Goal: Task Accomplishment & Management: Manage account settings

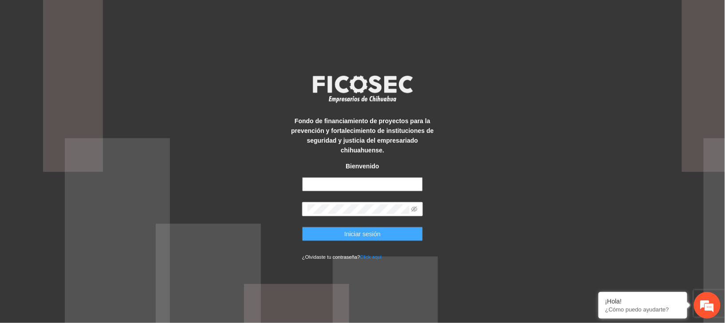
type input "**********"
drag, startPoint x: 373, startPoint y: 230, endPoint x: 373, endPoint y: 258, distance: 27.9
click at [373, 230] on span "Iniciar sesión" at bounding box center [362, 234] width 36 height 10
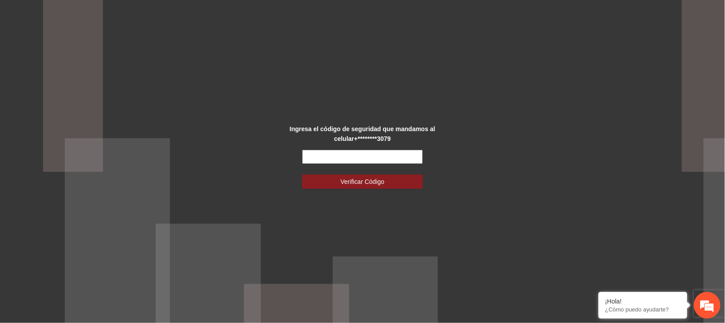
click at [307, 155] on input "text" at bounding box center [362, 157] width 121 height 14
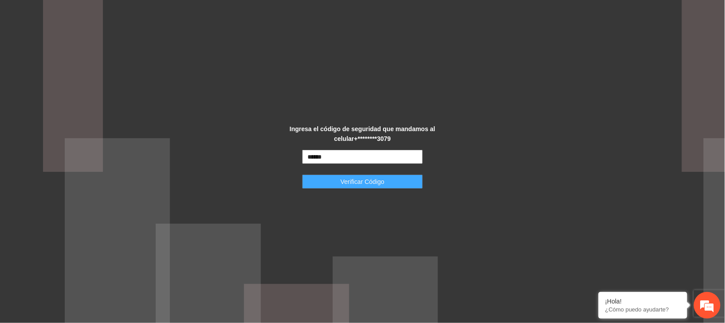
type input "******"
click at [366, 185] on span "Verificar Código" at bounding box center [363, 182] width 44 height 10
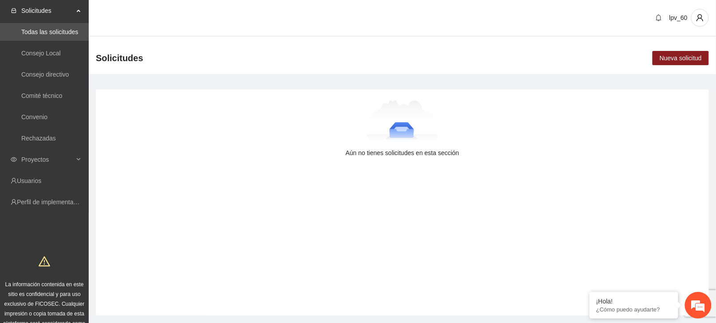
click at [105, 110] on div "Aún no tienes solicitudes en esta sección" at bounding box center [402, 203] width 613 height 226
click at [83, 157] on div "Proyectos" at bounding box center [44, 160] width 89 height 18
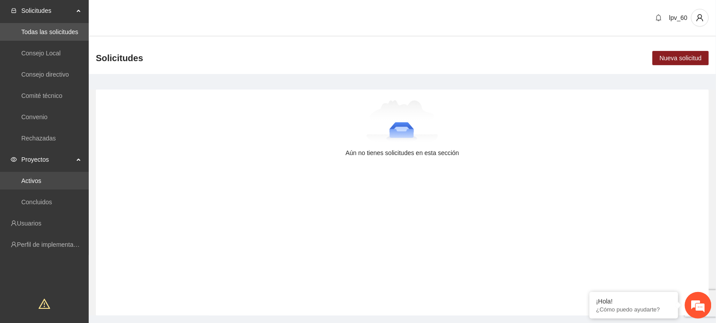
click at [41, 177] on link "Activos" at bounding box center [31, 180] width 20 height 7
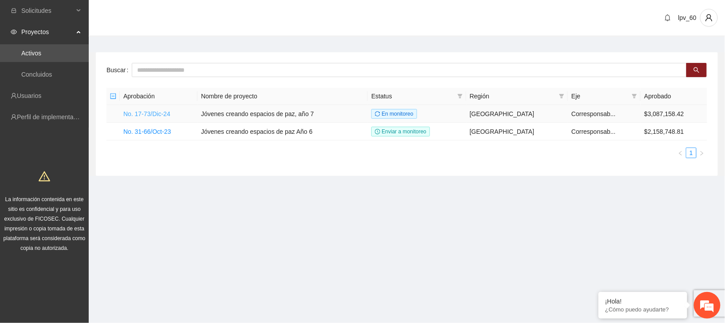
click at [167, 112] on link "No. 17-73/Dic-24" at bounding box center [146, 113] width 47 height 7
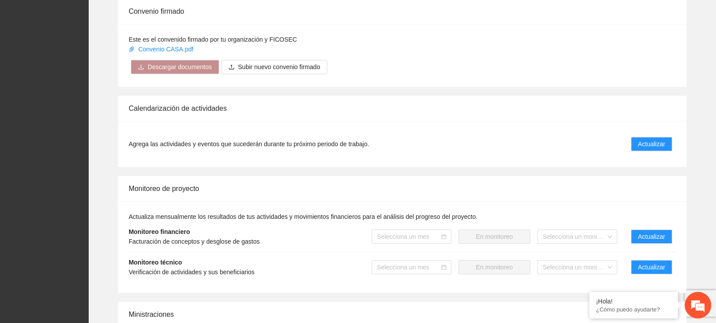
scroll to position [710, 0]
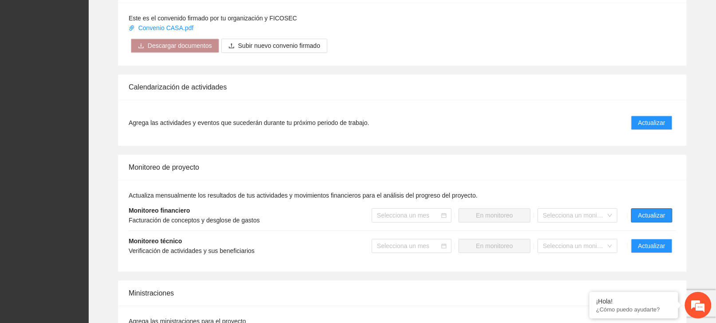
click at [639, 216] on span "Actualizar" at bounding box center [651, 216] width 27 height 10
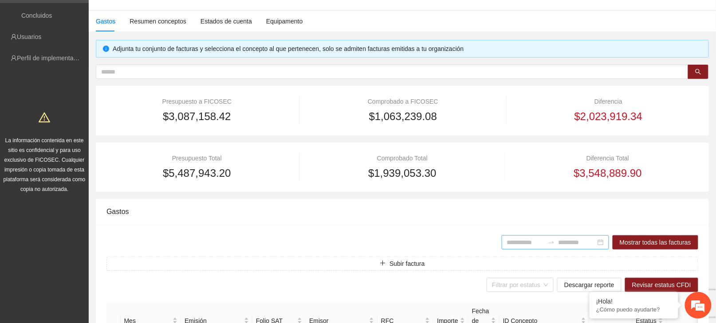
scroll to position [118, 0]
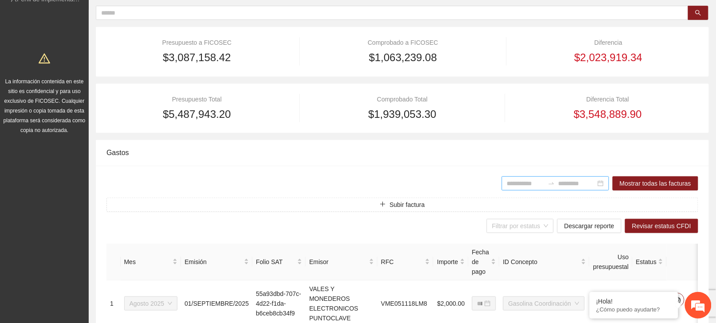
click at [517, 181] on input at bounding box center [525, 184] width 37 height 10
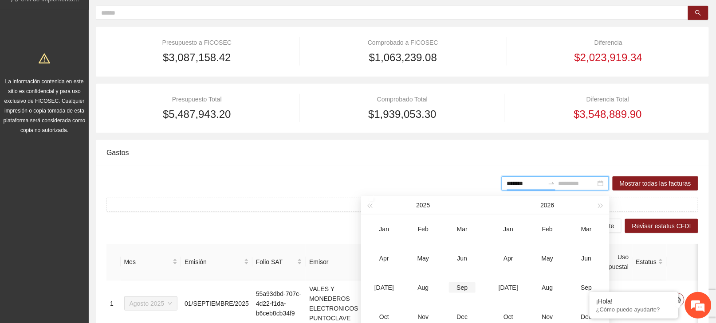
type input "*******"
click at [423, 287] on div "Aug" at bounding box center [423, 288] width 27 height 11
type input "*******"
click at [423, 287] on div "Aug" at bounding box center [423, 288] width 27 height 11
type input "*******"
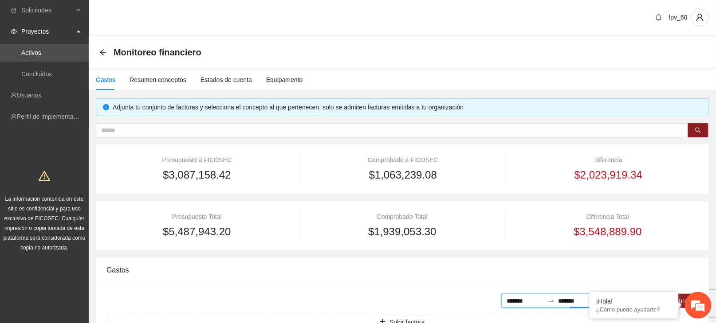
scroll to position [0, 0]
click at [246, 83] on div "Estados de cuenta" at bounding box center [225, 80] width 51 height 10
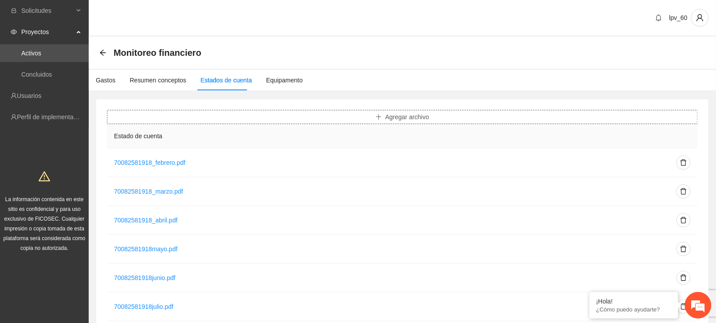
click at [396, 116] on span "Agregar archivo" at bounding box center [407, 117] width 44 height 10
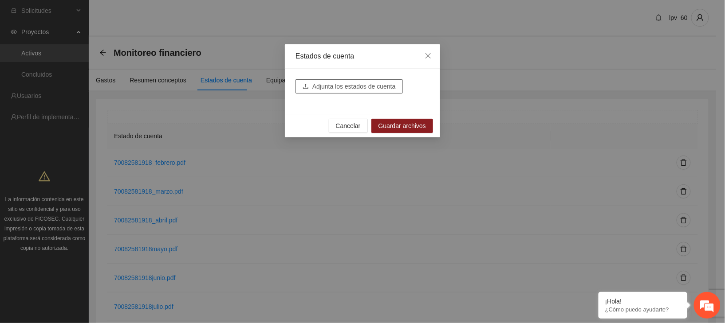
click at [378, 87] on span "Adjunta los estados de cuenta" at bounding box center [353, 87] width 83 height 10
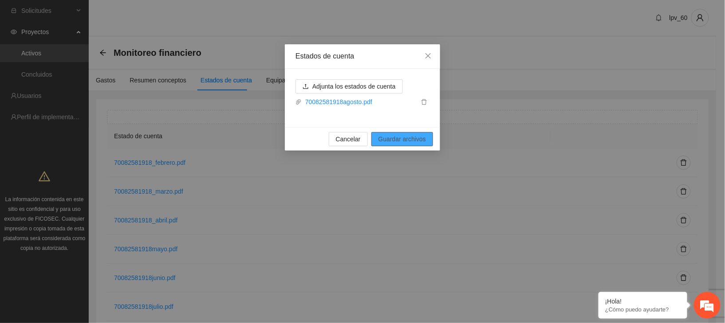
click at [394, 144] on span "Guardar archivos" at bounding box center [401, 139] width 47 height 10
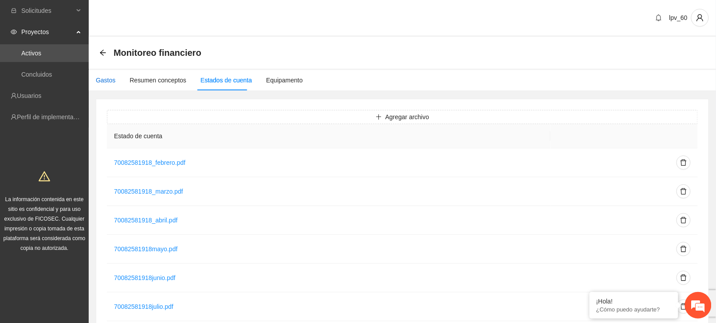
click at [105, 82] on div "Gastos" at bounding box center [106, 80] width 20 height 10
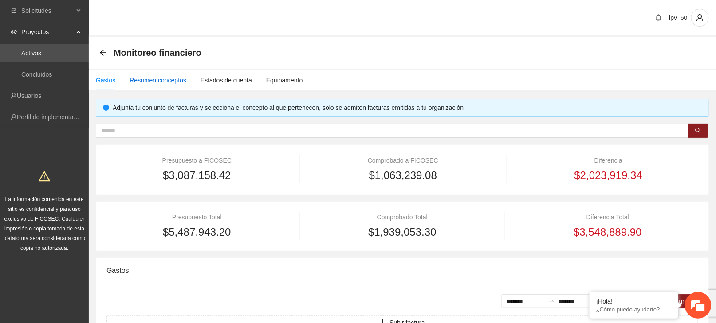
click at [147, 80] on div "Resumen conceptos" at bounding box center [158, 80] width 57 height 10
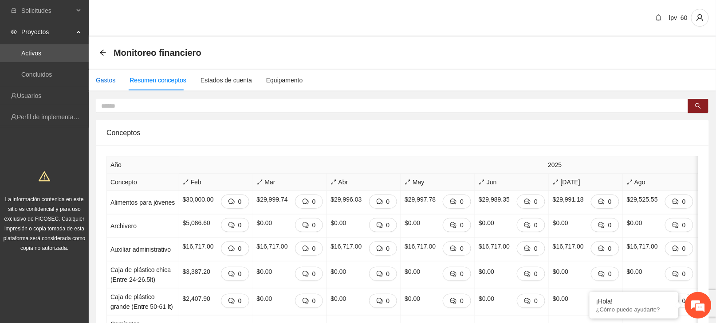
click at [105, 83] on div "Gastos" at bounding box center [106, 80] width 20 height 10
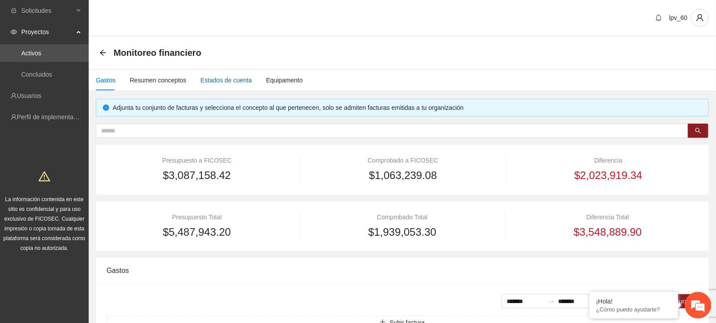
click at [242, 83] on div "Estados de cuenta" at bounding box center [225, 80] width 51 height 10
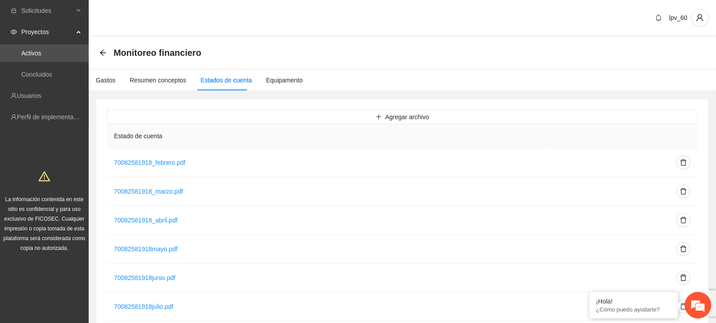
scroll to position [64, 0]
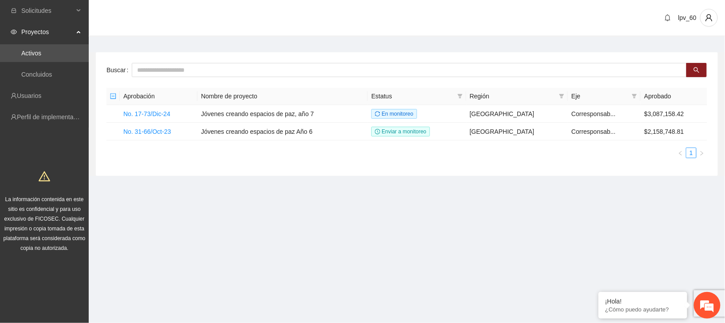
drag, startPoint x: 18, startPoint y: 0, endPoint x: 246, endPoint y: 238, distance: 329.1
click at [246, 238] on section "Solicitudes Proyectos Activos Concluidos Usuarios Perfil de implementadora La i…" at bounding box center [362, 161] width 725 height 323
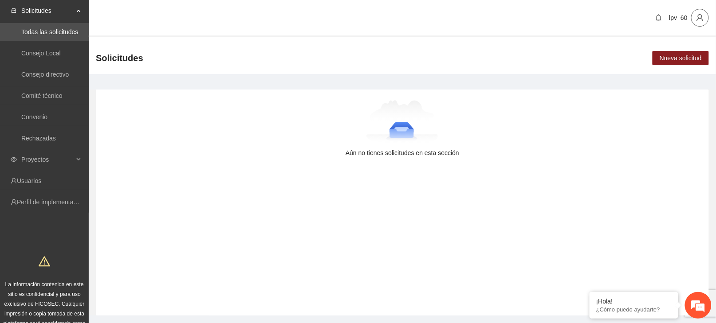
click at [699, 21] on icon "user" at bounding box center [700, 18] width 8 height 8
click at [680, 52] on span "Cerrar sesión" at bounding box center [677, 52] width 56 height 10
